Goal: Information Seeking & Learning: Learn about a topic

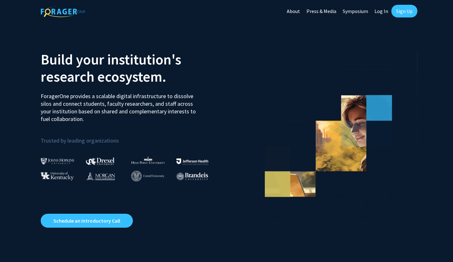
click at [382, 10] on link "Log In" at bounding box center [381, 11] width 20 height 22
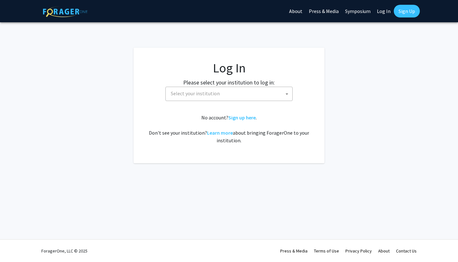
click at [245, 99] on span "Select your institution" at bounding box center [230, 93] width 124 height 13
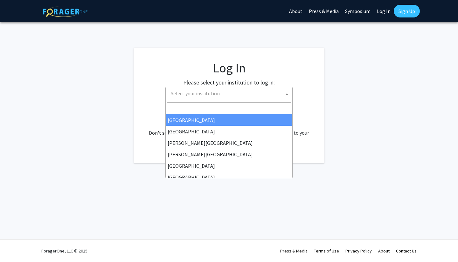
click at [233, 93] on span "Select your institution" at bounding box center [230, 93] width 124 height 13
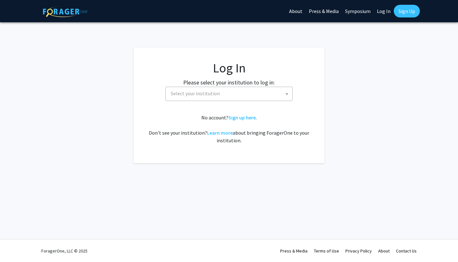
click at [233, 92] on span "Select your institution" at bounding box center [230, 93] width 124 height 13
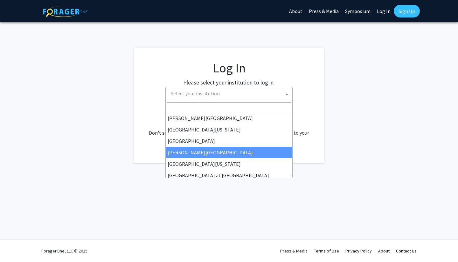
scroll to position [223, 0]
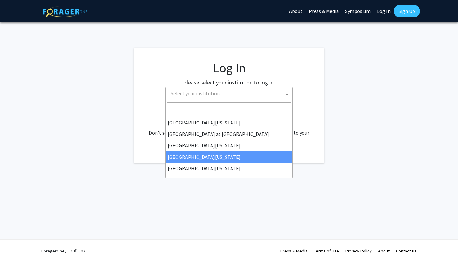
select select "31"
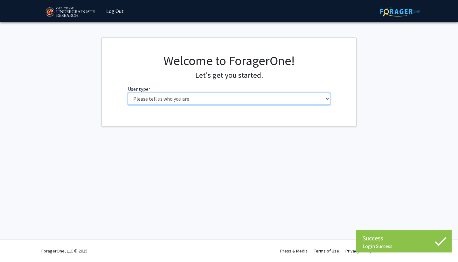
click at [179, 103] on select "Please tell us who you are Undergraduate Student Master's Student Doctoral Cand…" at bounding box center [229, 99] width 203 height 12
select select "1: undergrad"
click at [128, 93] on select "Please tell us who you are Undergraduate Student Master's Student Doctoral Cand…" at bounding box center [229, 99] width 203 height 12
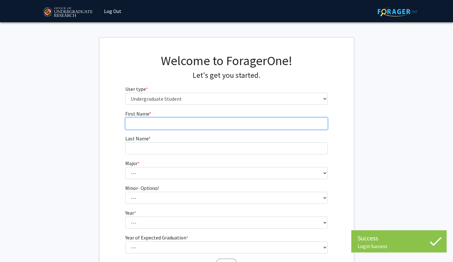
click at [183, 122] on input "First Name * required" at bounding box center [226, 124] width 203 height 12
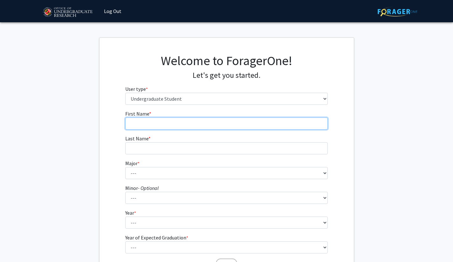
type input "Carolynn"
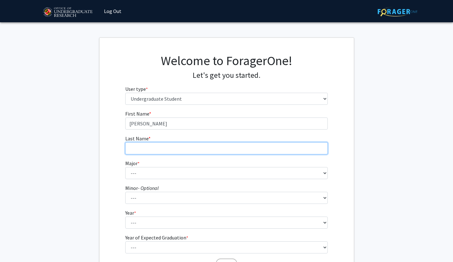
type input "Schaefer"
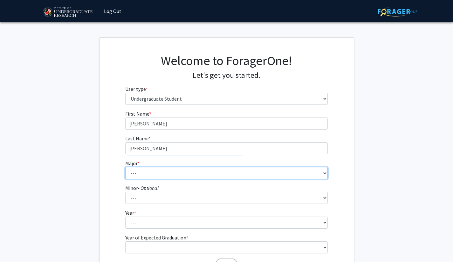
click at [158, 170] on select "--- Accounting Aerospace Engineering African American and Africana Studies Agri…" at bounding box center [226, 173] width 203 height 12
select select "17: 2318"
click at [125, 167] on select "--- Accounting Aerospace Engineering African American and Africana Studies Agri…" at bounding box center [226, 173] width 203 height 12
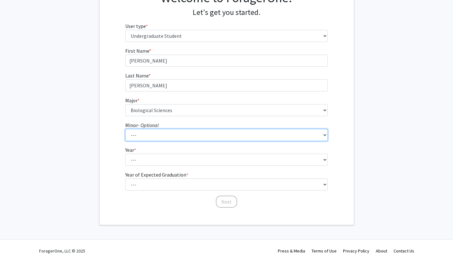
click at [175, 135] on select "--- Actuarial Mathematics Advanced Cybersecurity Experience for Students Africa…" at bounding box center [226, 135] width 203 height 12
select select "96: 1899"
click at [125, 129] on select "--- Actuarial Mathematics Advanced Cybersecurity Experience for Students Africa…" at bounding box center [226, 135] width 203 height 12
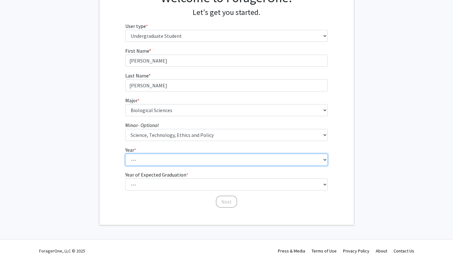
click at [175, 162] on select "--- First-year Sophomore Junior Senior Postbaccalaureate Certificate" at bounding box center [226, 160] width 203 height 12
select select "2: sophomore"
click at [125, 154] on select "--- First-year Sophomore Junior Senior Postbaccalaureate Certificate" at bounding box center [226, 160] width 203 height 12
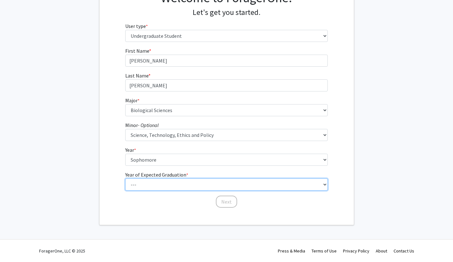
click at [157, 187] on select "--- 2025 2026 2027 2028 2029 2030 2031 2032 2033 2034" at bounding box center [226, 185] width 203 height 12
select select "4: 2028"
click at [125, 179] on select "--- 2025 2026 2027 2028 2029 2030 2031 2032 2033 2034" at bounding box center [226, 185] width 203 height 12
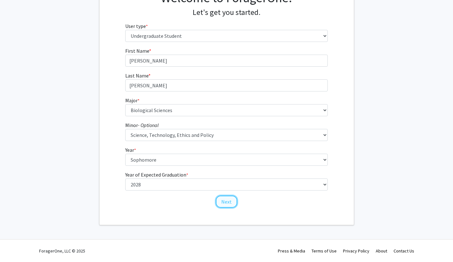
click at [224, 202] on button "Next" at bounding box center [226, 202] width 21 height 12
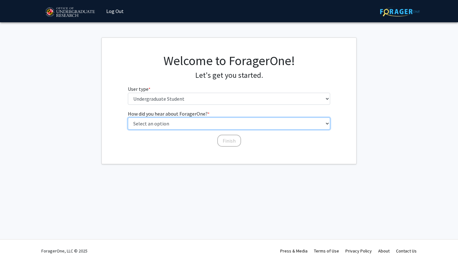
click at [179, 129] on select "Select an option Peer/student recommendation Faculty/staff recommendation Unive…" at bounding box center [229, 124] width 203 height 12
select select "3: university_website"
click at [128, 118] on select "Select an option Peer/student recommendation Faculty/staff recommendation Unive…" at bounding box center [229, 124] width 203 height 12
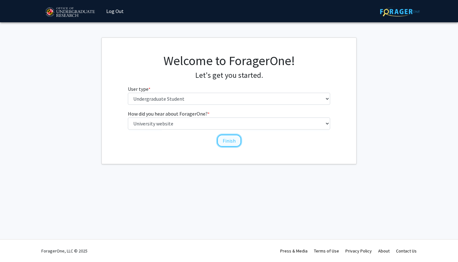
click at [234, 142] on button "Finish" at bounding box center [229, 141] width 24 height 12
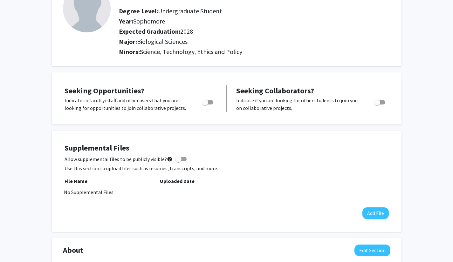
scroll to position [59, 0]
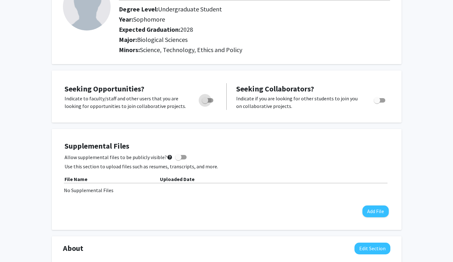
click at [208, 99] on span "Toggle" at bounding box center [205, 100] width 6 height 6
click at [205, 103] on input "Are you actively seeking opportunities?" at bounding box center [205, 103] width 0 height 0
checkbox input "true"
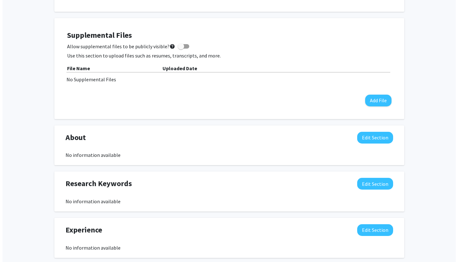
scroll to position [170, 0]
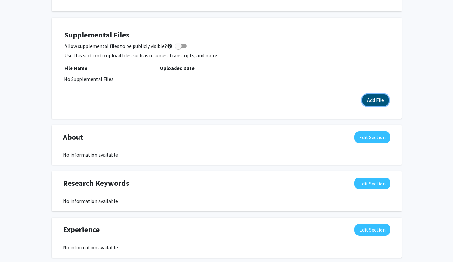
click at [381, 100] on button "Add File" at bounding box center [375, 100] width 26 height 12
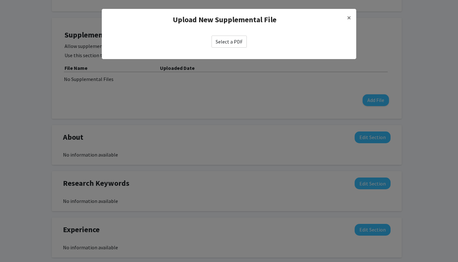
click at [226, 44] on label "Select a PDF" at bounding box center [228, 42] width 35 height 12
click at [0, 0] on input "Select a PDF" at bounding box center [0, 0] width 0 height 0
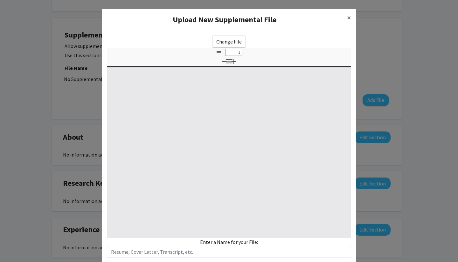
type input "0"
select select "custom"
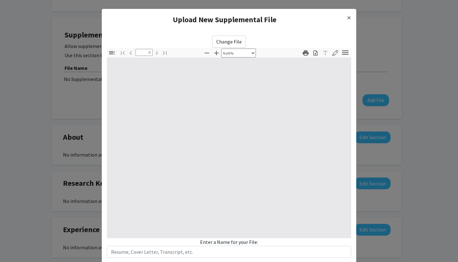
type input "1"
select select "auto"
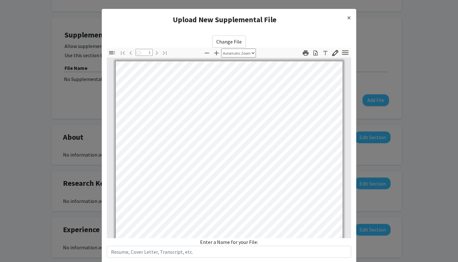
scroll to position [0, 0]
click at [347, 18] on span "×" at bounding box center [349, 18] width 4 height 10
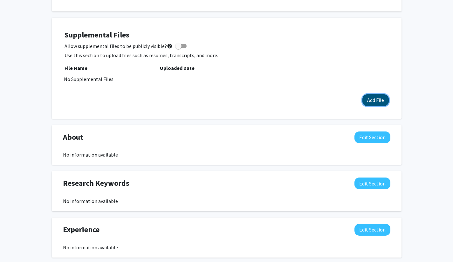
click at [369, 99] on button "Add File" at bounding box center [375, 100] width 26 height 12
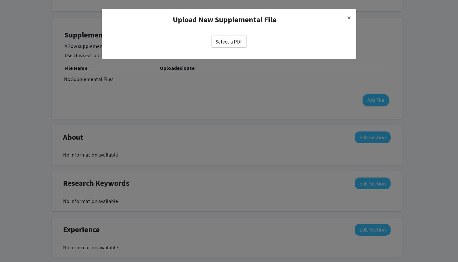
click at [235, 43] on label "Select a PDF" at bounding box center [228, 42] width 35 height 12
click at [0, 0] on input "Select a PDF" at bounding box center [0, 0] width 0 height 0
select select "custom"
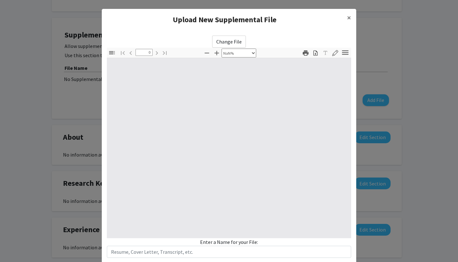
type input "1"
select select "auto"
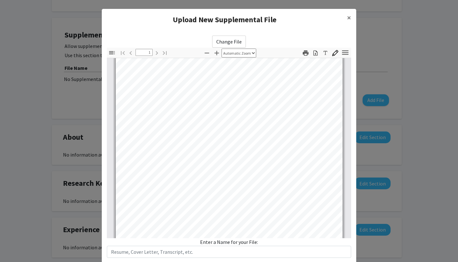
scroll to position [72, 0]
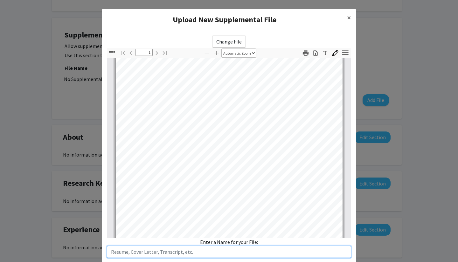
click at [183, 254] on input "text" at bounding box center [229, 252] width 244 height 12
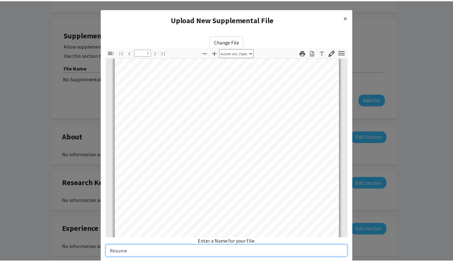
scroll to position [39, 0]
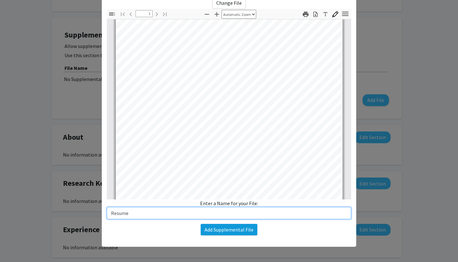
type input "Resume"
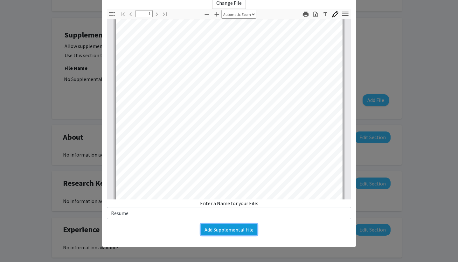
click at [217, 229] on button "Add Supplemental File" at bounding box center [229, 229] width 57 height 11
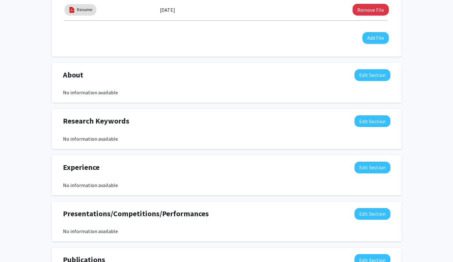
scroll to position [312, 0]
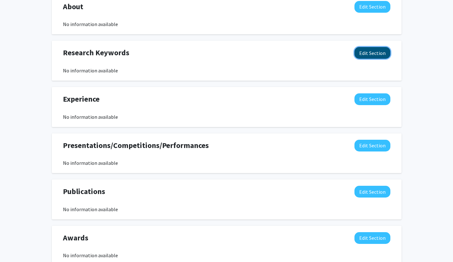
click at [370, 54] on button "Edit Section" at bounding box center [373, 53] width 36 height 12
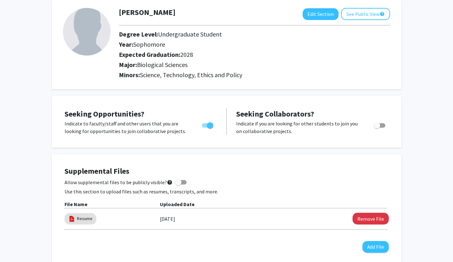
scroll to position [0, 0]
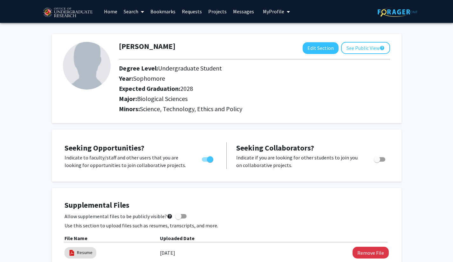
click at [139, 14] on span at bounding box center [141, 12] width 6 height 22
click at [141, 30] on span "Faculty/Staff" at bounding box center [144, 29] width 47 height 13
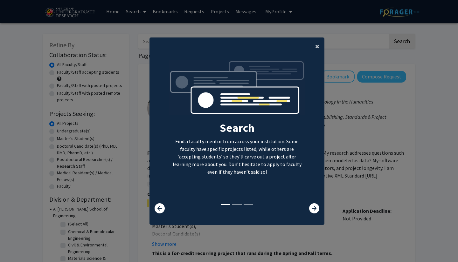
click at [318, 46] on button "×" at bounding box center [317, 47] width 14 height 18
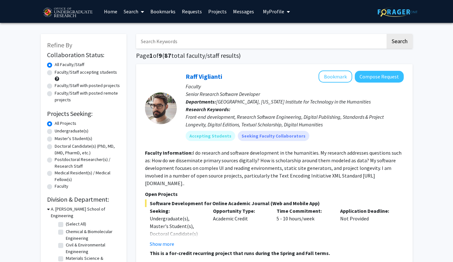
click at [79, 70] on label "Faculty/Staff accepting students" at bounding box center [86, 72] width 62 height 7
click at [59, 70] on input "Faculty/Staff accepting students" at bounding box center [57, 71] width 4 height 4
radio input "true"
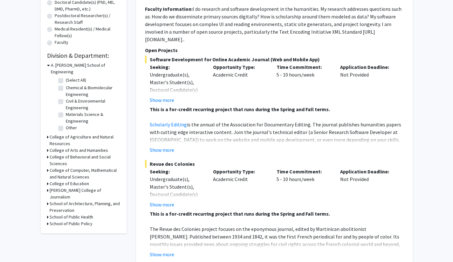
scroll to position [144, 0]
click at [64, 168] on h3 "College of Computer, Mathematical and Natural Sciences" at bounding box center [85, 174] width 71 height 13
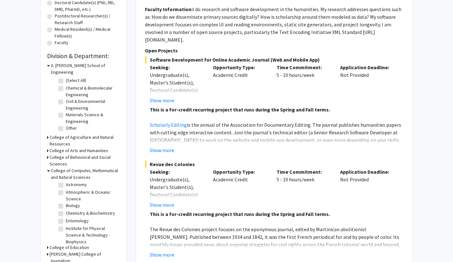
scroll to position [9, 0]
click at [66, 202] on label "Biology" at bounding box center [73, 205] width 14 height 7
click at [66, 202] on input "Biology" at bounding box center [68, 204] width 4 height 4
checkbox input "true"
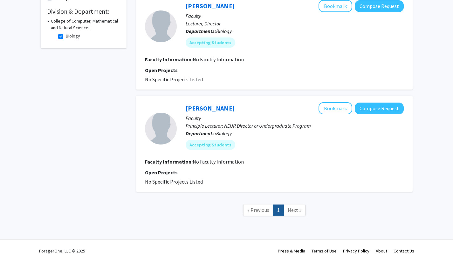
scroll to position [188, 0]
click at [205, 109] on link "Hilary Bierman" at bounding box center [210, 109] width 49 height 8
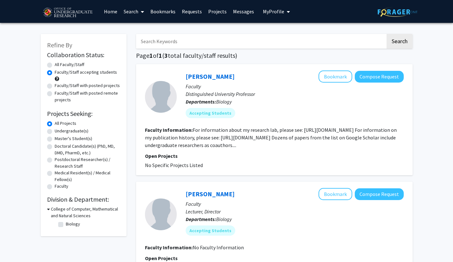
checkbox input "false"
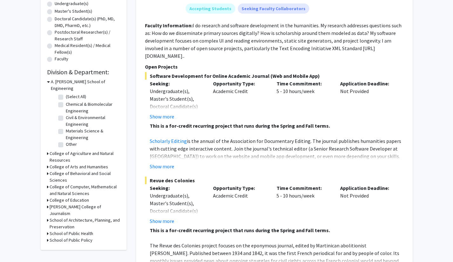
scroll to position [128, 0]
click at [89, 101] on label "Chemical & Biomolecular Engineering" at bounding box center [92, 107] width 53 height 13
click at [70, 101] on input "Chemical & Biomolecular Engineering" at bounding box center [68, 103] width 4 height 4
checkbox input "true"
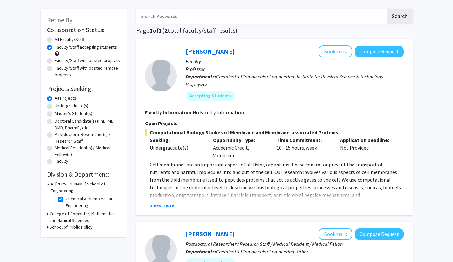
scroll to position [25, 0]
click at [161, 207] on button "Show more" at bounding box center [162, 205] width 24 height 8
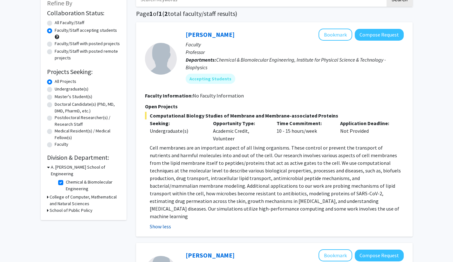
scroll to position [39, 0]
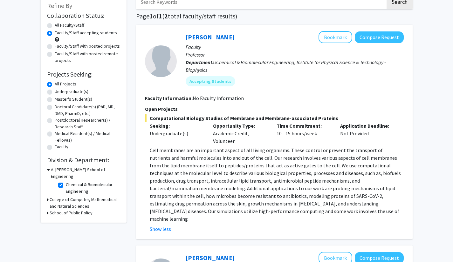
click at [218, 38] on link "Jeffery Klauda" at bounding box center [210, 37] width 49 height 8
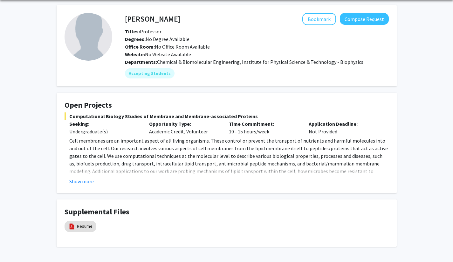
scroll to position [22, 0]
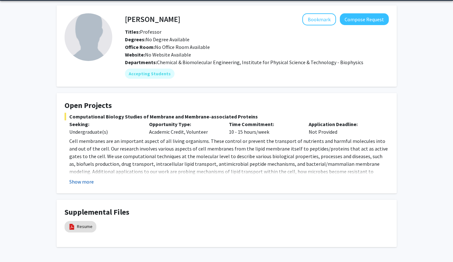
click at [73, 185] on button "Show more" at bounding box center [81, 182] width 24 height 8
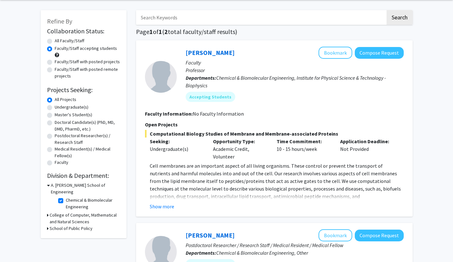
scroll to position [26, 0]
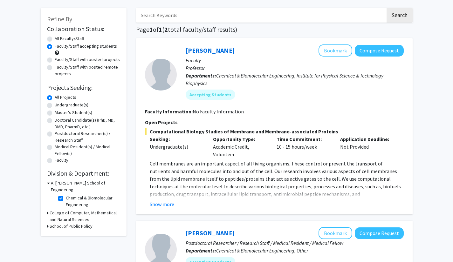
click at [84, 59] on label "Faculty/Staff with posted projects" at bounding box center [87, 59] width 65 height 7
click at [59, 59] on input "Faculty/Staff with posted projects" at bounding box center [57, 58] width 4 height 4
radio input "true"
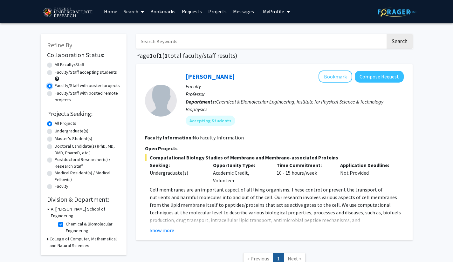
scroll to position [49, 0]
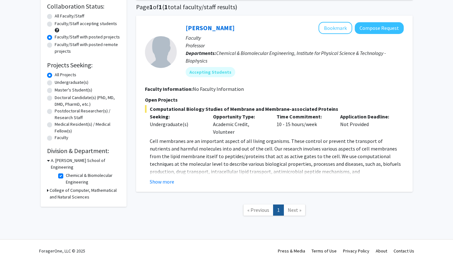
click at [70, 15] on label "All Faculty/Staff" at bounding box center [70, 16] width 30 height 7
click at [59, 15] on input "All Faculty/Staff" at bounding box center [57, 15] width 4 height 4
radio input "true"
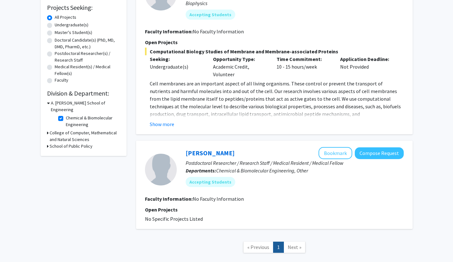
scroll to position [107, 0]
click at [81, 131] on h3 "College of Computer, Mathematical and Natural Sciences" at bounding box center [85, 135] width 71 height 13
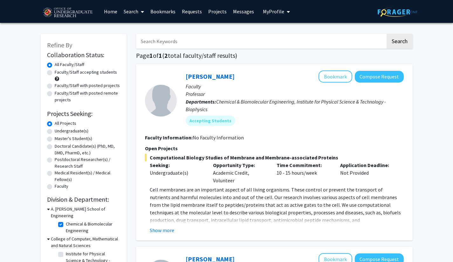
click at [79, 71] on label "Faculty/Staff accepting students" at bounding box center [86, 72] width 62 height 7
click at [59, 71] on input "Faculty/Staff accepting students" at bounding box center [57, 71] width 4 height 4
radio input "true"
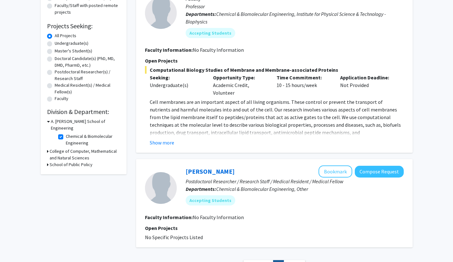
scroll to position [89, 0]
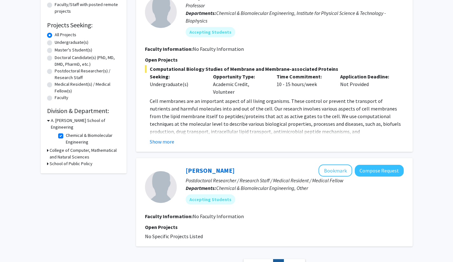
click at [81, 132] on label "Chemical & Biomolecular Engineering" at bounding box center [92, 138] width 53 height 13
click at [70, 132] on input "Chemical & Biomolecular Engineering" at bounding box center [68, 134] width 4 height 4
checkbox input "false"
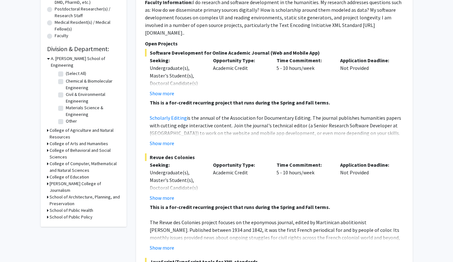
scroll to position [151, 0]
click at [78, 160] on h3 "College of Computer, Mathematical and Natural Sciences" at bounding box center [85, 166] width 71 height 13
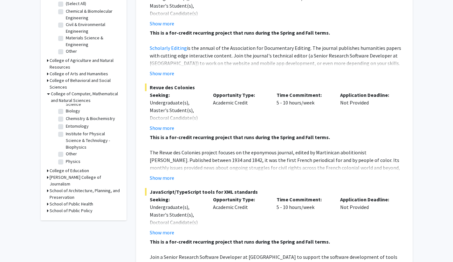
scroll to position [0, 0]
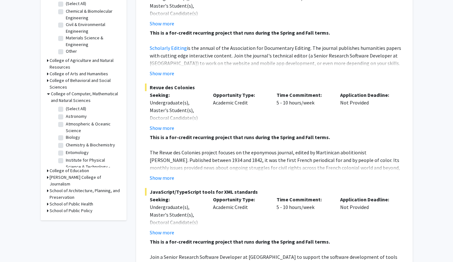
click at [75, 142] on label "Chemistry & Biochemistry" at bounding box center [90, 145] width 49 height 7
click at [70, 142] on input "Chemistry & Biochemistry" at bounding box center [68, 144] width 4 height 4
checkbox input "true"
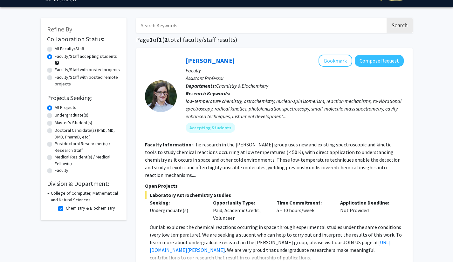
scroll to position [16, 0]
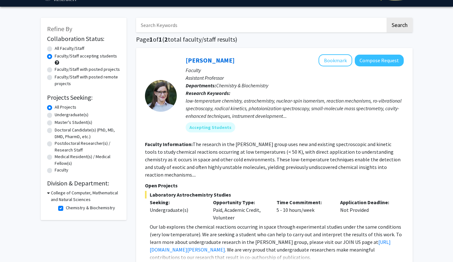
click at [75, 193] on h3 "College of Computer, Mathematical and Natural Sciences" at bounding box center [85, 196] width 69 height 13
click at [75, 193] on h3 "College of Computer, Mathematical and Natural Sciences" at bounding box center [85, 196] width 71 height 13
click at [71, 209] on label "Chemistry & Biochemistry" at bounding box center [90, 208] width 49 height 7
click at [70, 209] on input "Chemistry & Biochemistry" at bounding box center [68, 207] width 4 height 4
checkbox input "false"
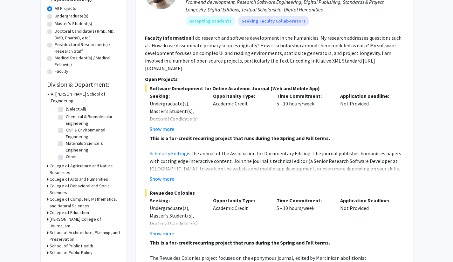
scroll to position [116, 0]
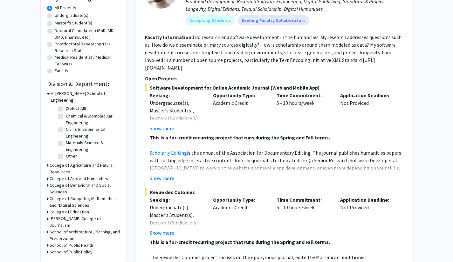
click at [77, 198] on h3 "College of Computer, Mathematical and Natural Sciences" at bounding box center [85, 202] width 71 height 13
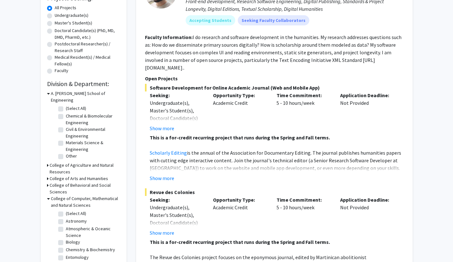
click at [71, 239] on label "Biology" at bounding box center [73, 242] width 14 height 7
click at [70, 239] on input "Biology" at bounding box center [68, 241] width 4 height 4
checkbox input "true"
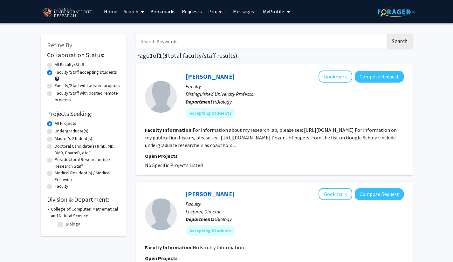
checkbox input "false"
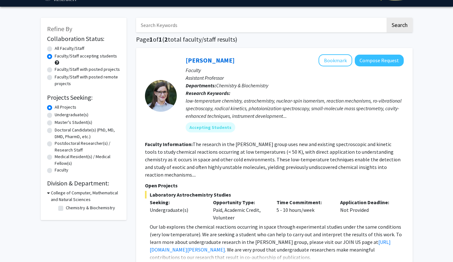
checkbox input "false"
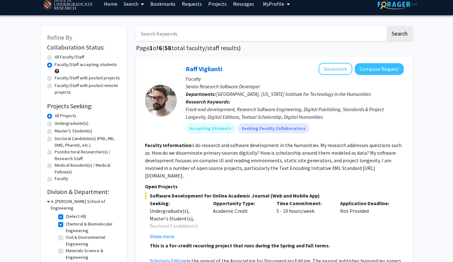
checkbox input "true"
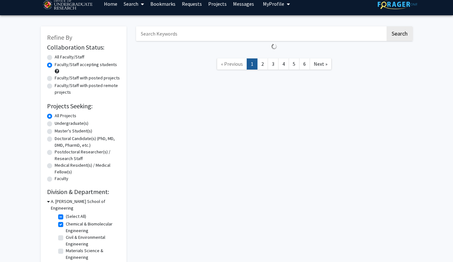
scroll to position [89, 0]
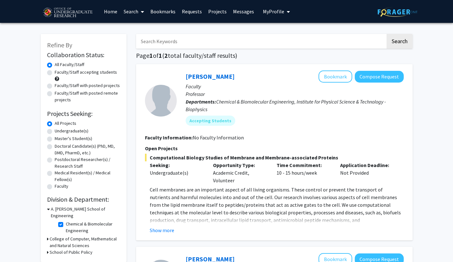
radio input "false"
radio input "true"
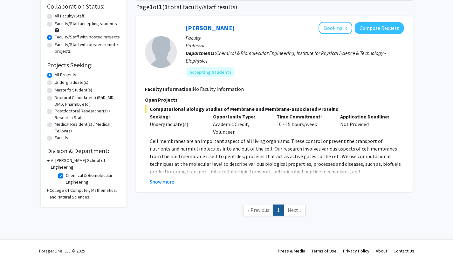
radio input "true"
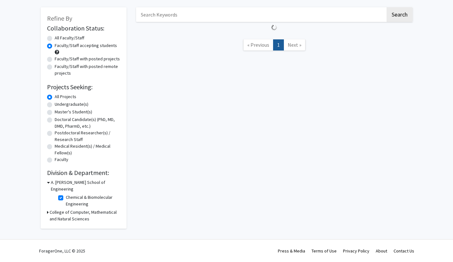
scroll to position [26, 0]
